Goal: Task Accomplishment & Management: Use online tool/utility

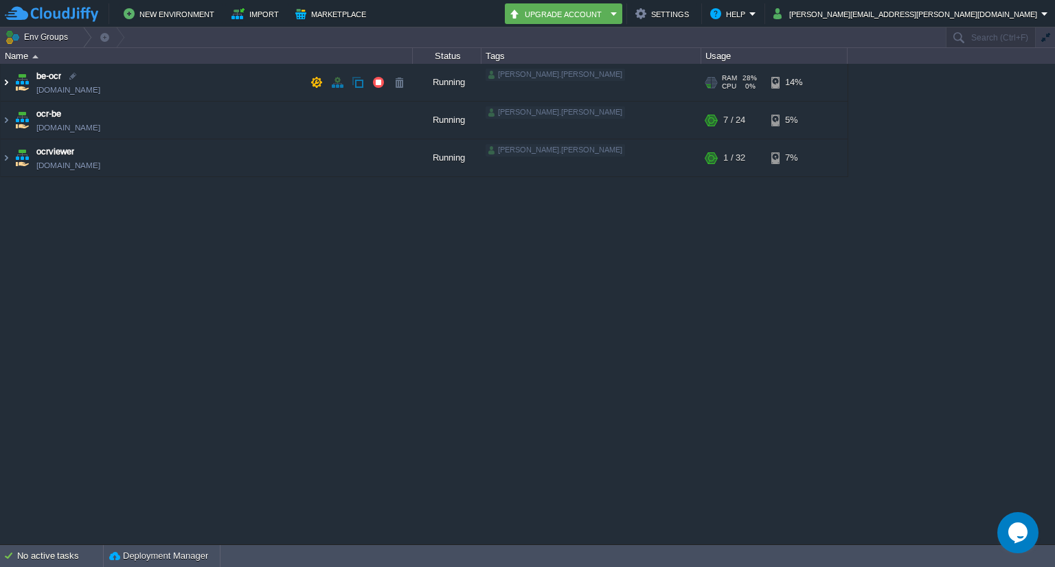
click at [3, 82] on img at bounding box center [6, 82] width 11 height 37
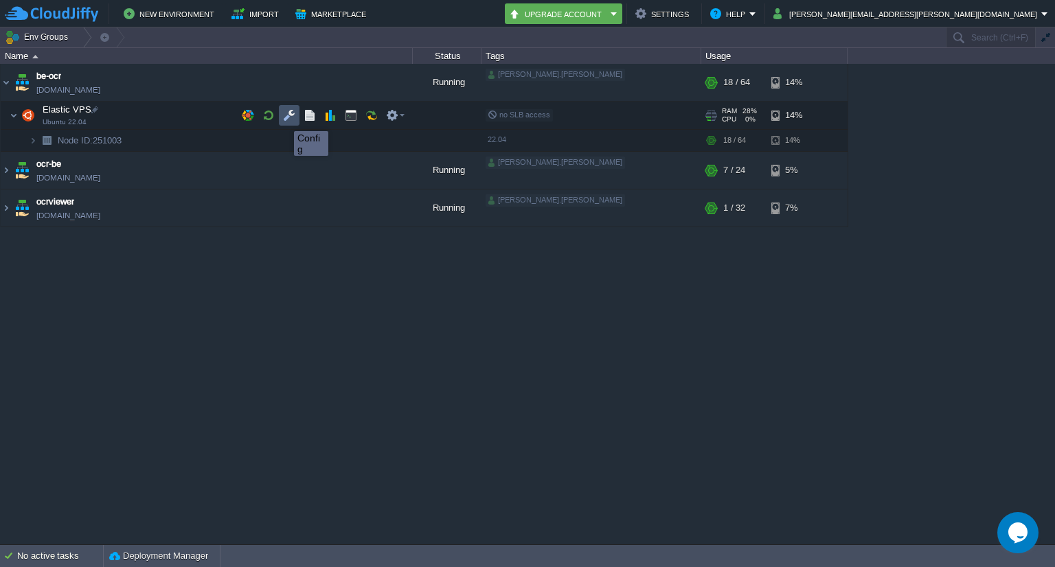
click at [284, 119] on button "button" at bounding box center [289, 115] width 12 height 12
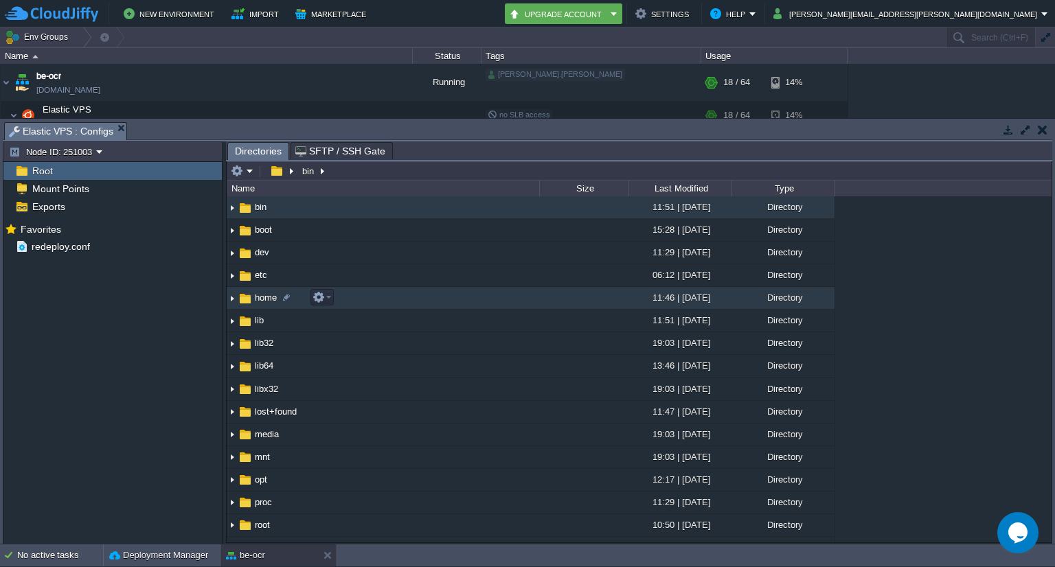
click at [257, 297] on span "home" at bounding box center [266, 298] width 26 height 12
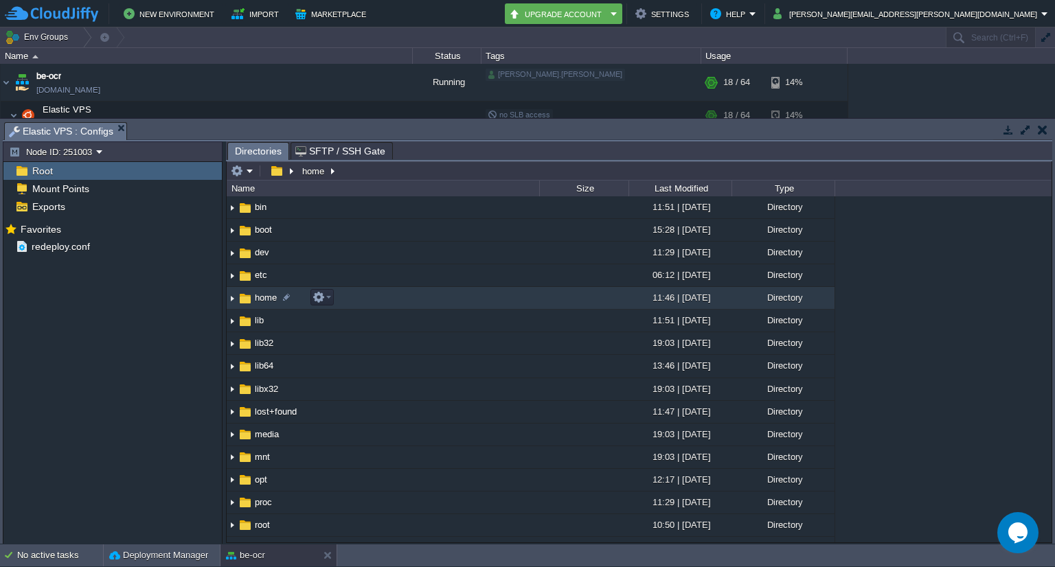
click at [257, 297] on span "home" at bounding box center [266, 298] width 26 height 12
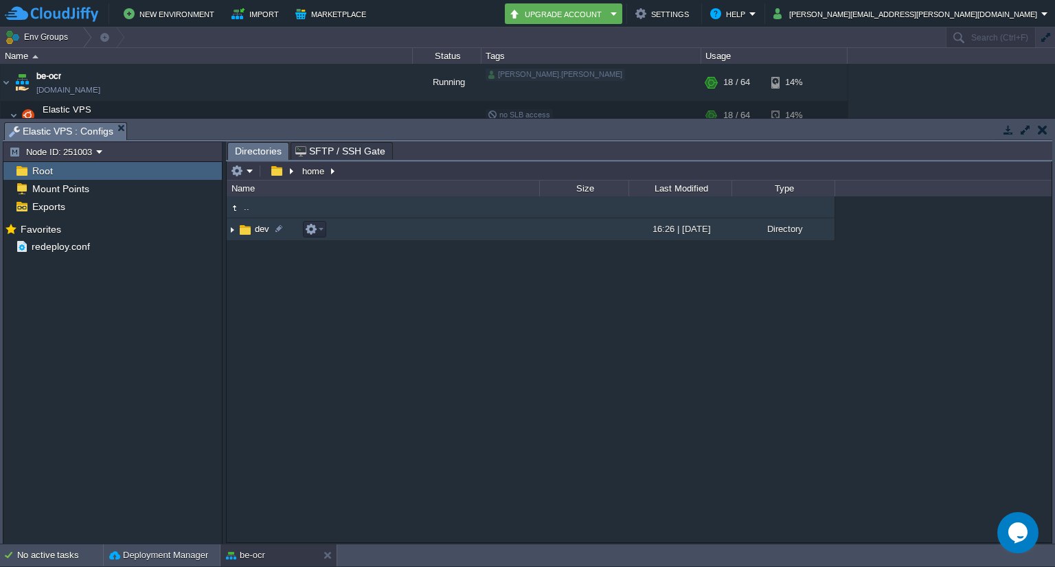
click at [247, 231] on img at bounding box center [245, 229] width 15 height 15
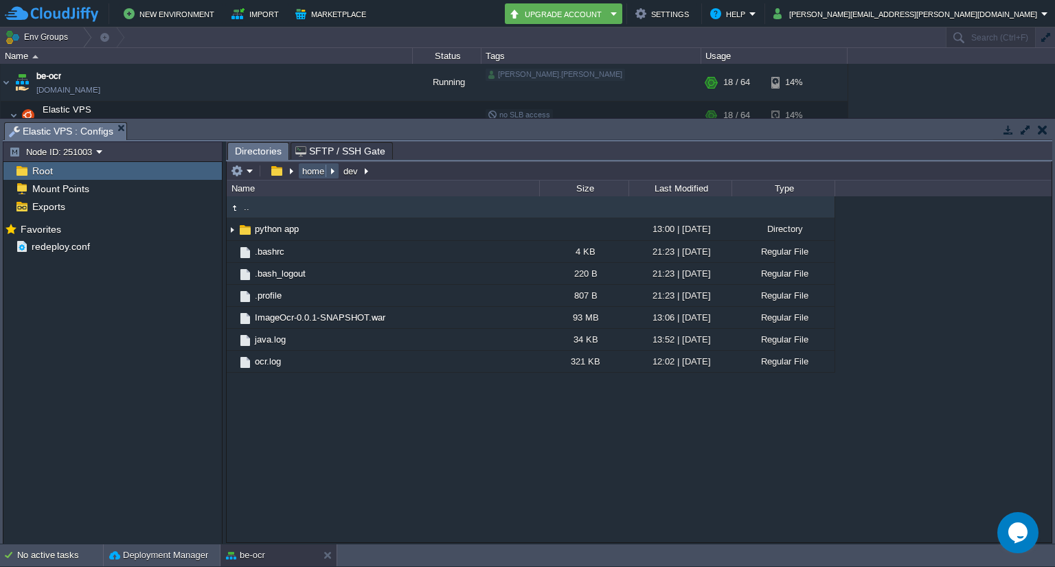
click at [311, 173] on button "home" at bounding box center [313, 171] width 27 height 12
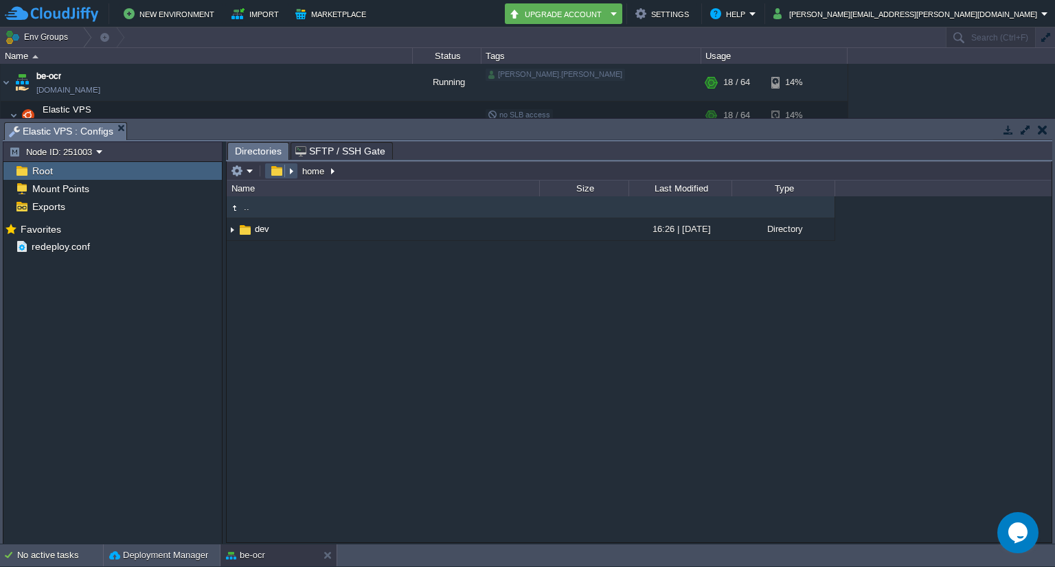
click at [277, 173] on button "button" at bounding box center [276, 171] width 20 height 12
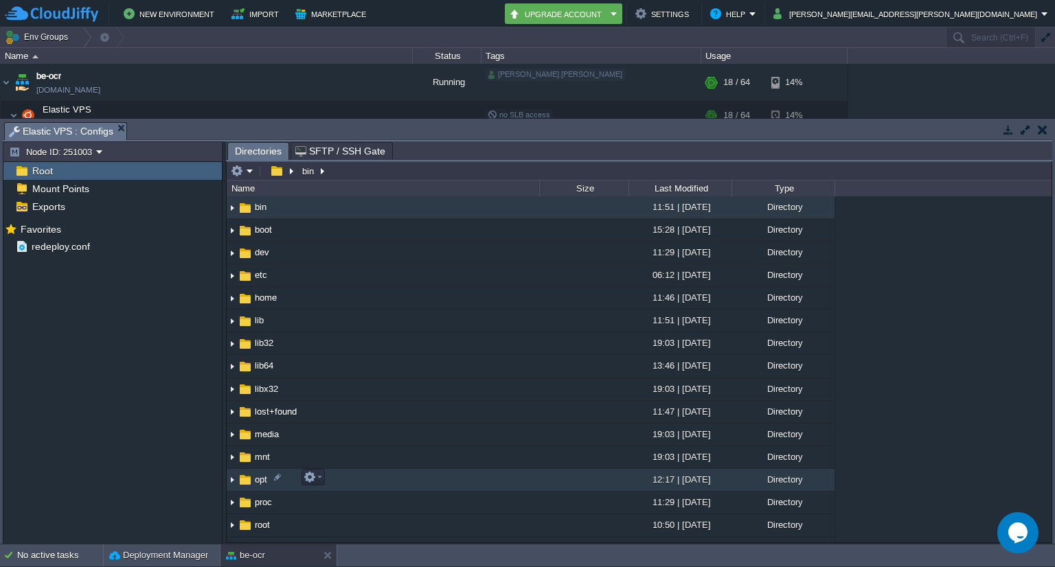
click at [250, 477] on img at bounding box center [245, 479] width 15 height 15
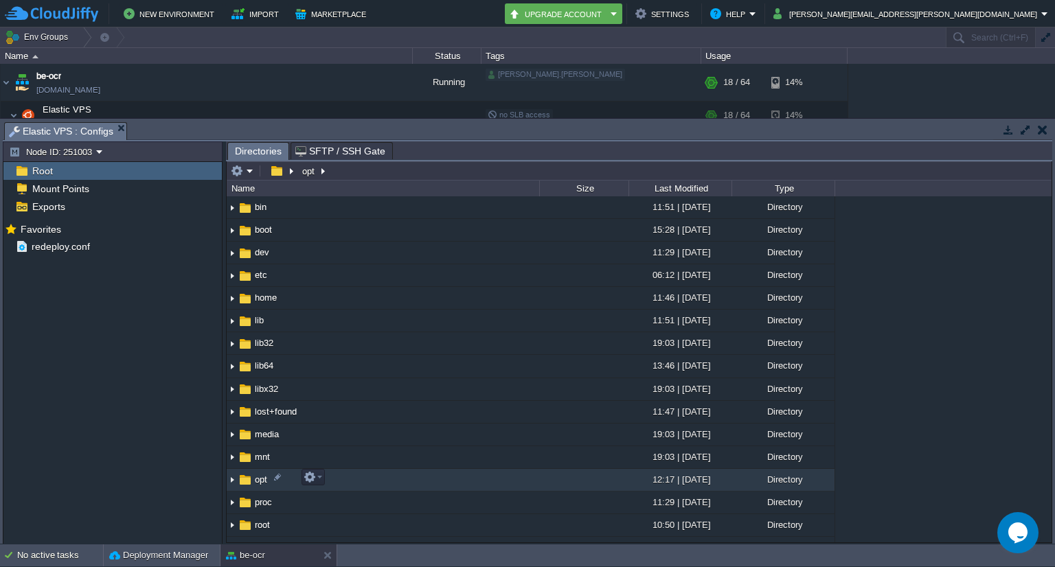
click at [250, 477] on img at bounding box center [245, 479] width 15 height 15
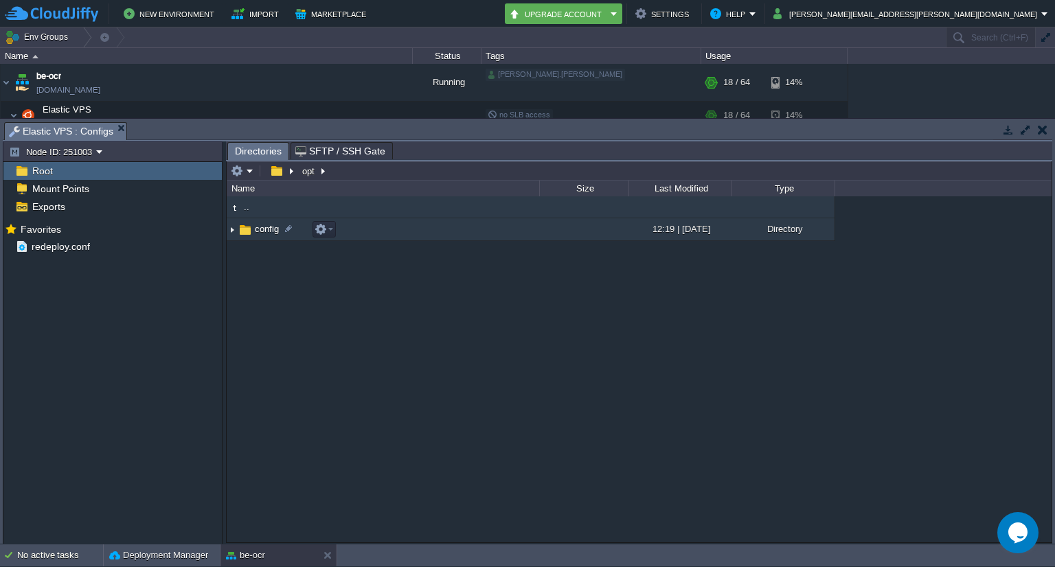
click at [244, 229] on img at bounding box center [245, 229] width 15 height 15
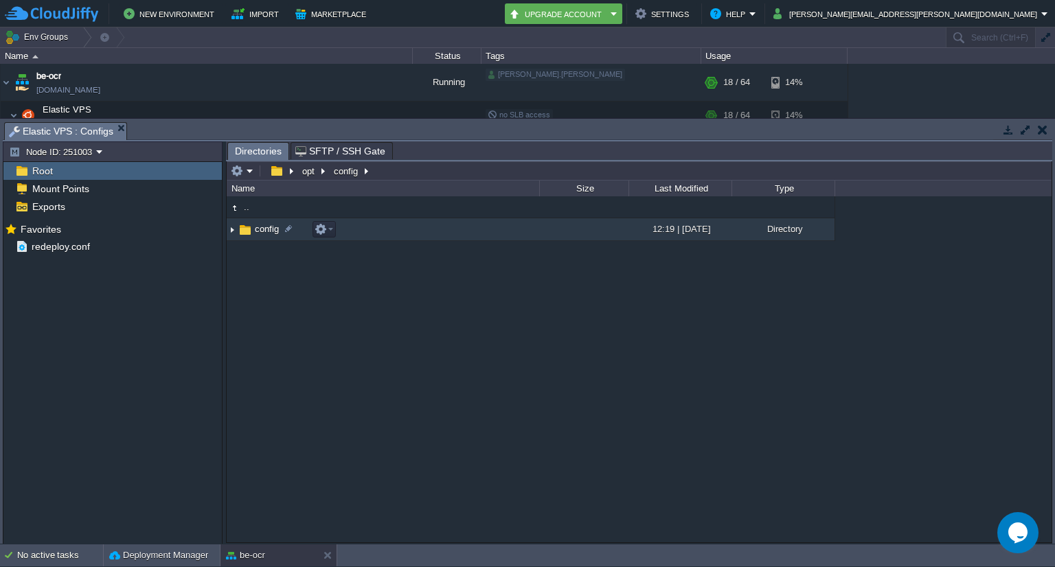
click at [244, 229] on img at bounding box center [245, 229] width 15 height 15
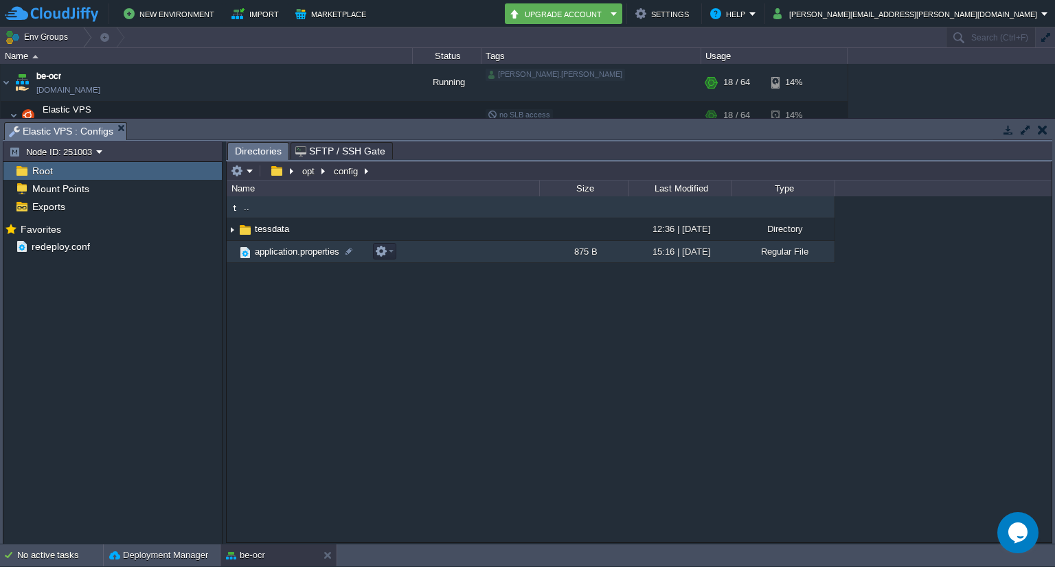
click at [301, 253] on span "application.properties" at bounding box center [297, 252] width 89 height 12
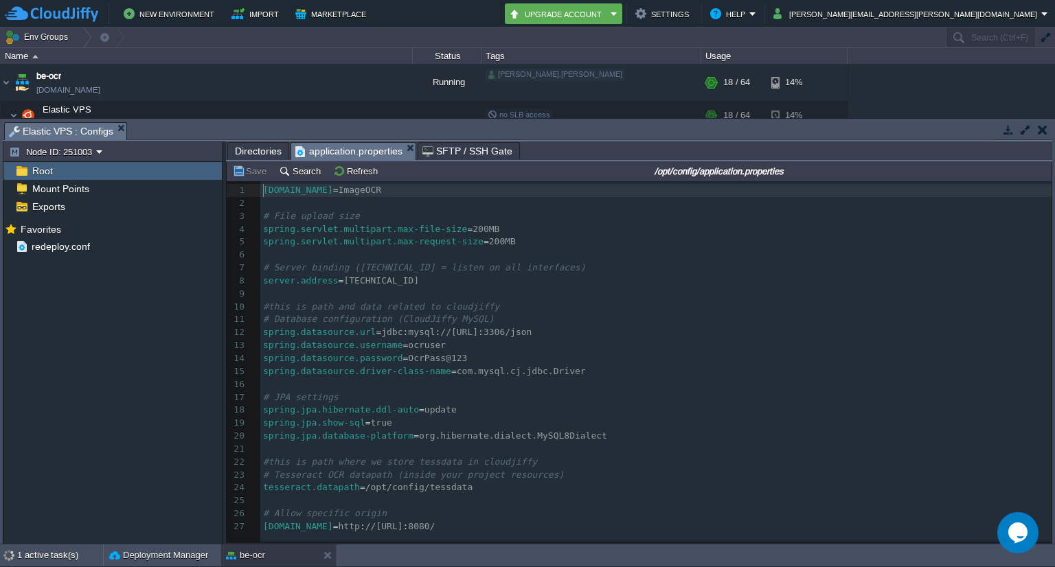
scroll to position [4, 0]
click at [574, 372] on pre "spring.datasource.driver-class-name = com.mysql.cj.jdbc.Driver" at bounding box center [657, 371] width 795 height 13
type textarea "[DOMAIN_NAME]=ImageOCR # File upload size spring.servlet.multipart.max-file-siz…"
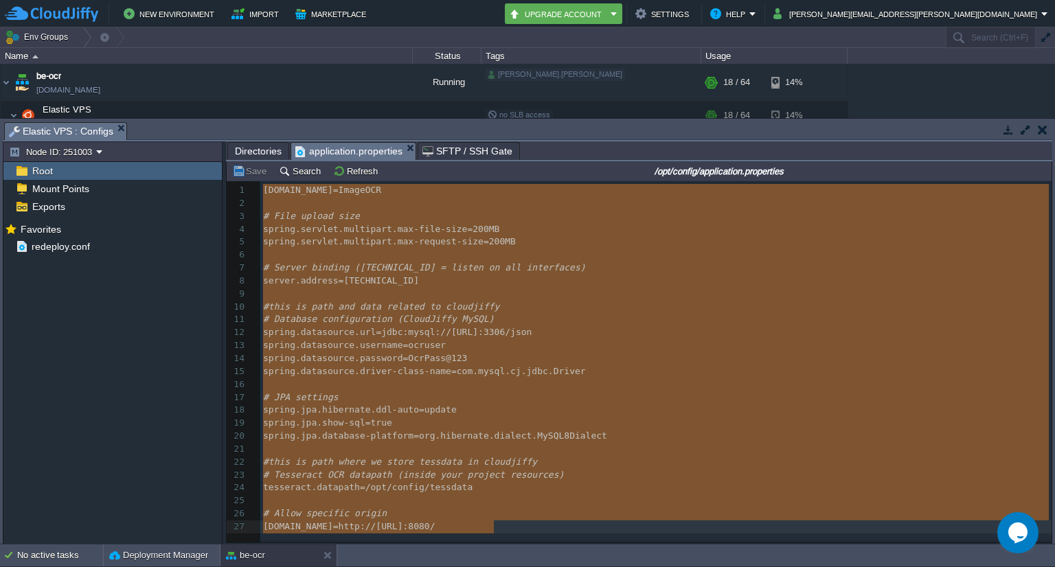
click at [612, 385] on pre "​" at bounding box center [657, 384] width 795 height 13
